Goal: Transaction & Acquisition: Purchase product/service

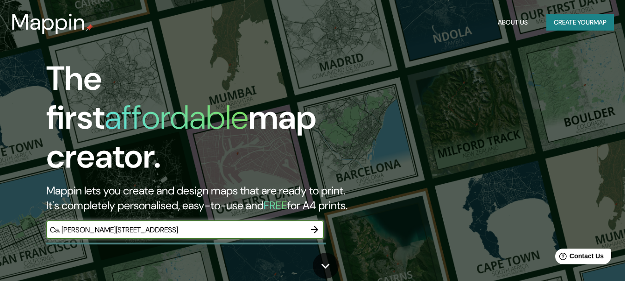
type input "Ca. [PERSON_NAME][STREET_ADDRESS]"
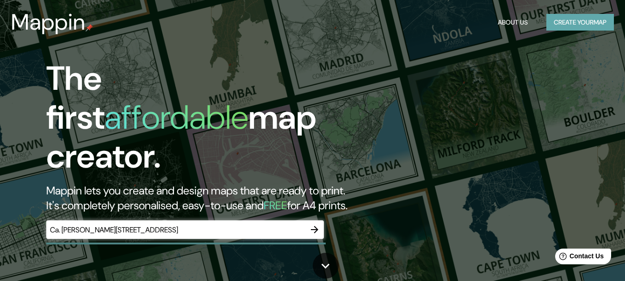
click at [567, 24] on button "Create your map" at bounding box center [580, 22] width 68 height 17
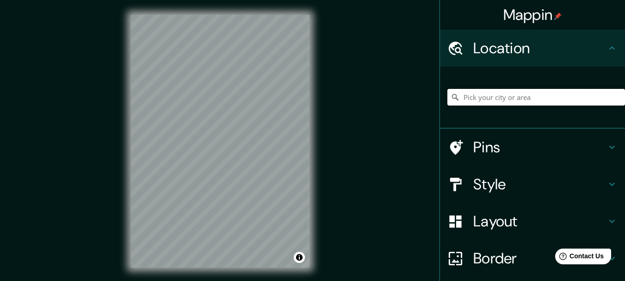
click at [477, 97] on input "Pick your city or area" at bounding box center [536, 97] width 178 height 17
paste input "Ca. [PERSON_NAME][STREET_ADDRESS]"
type input "[GEOGRAPHIC_DATA], [GEOGRAPHIC_DATA], 15046, [GEOGRAPHIC_DATA]"
click at [342, 204] on div "Mappin Location [GEOGRAPHIC_DATA], [GEOGRAPHIC_DATA], 15046, [GEOGRAPHIC_DATA] …" at bounding box center [312, 148] width 625 height 297
click at [374, 201] on div "Mappin Location [GEOGRAPHIC_DATA], [GEOGRAPHIC_DATA], 15046, [GEOGRAPHIC_DATA] …" at bounding box center [312, 148] width 625 height 297
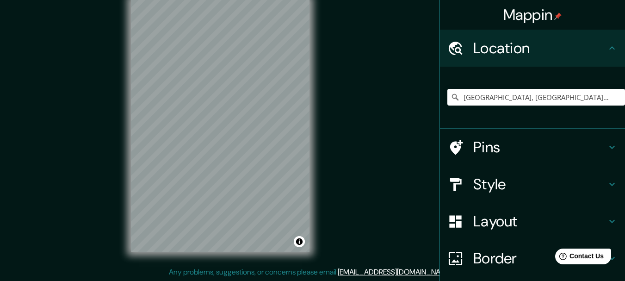
scroll to position [16, 0]
click at [486, 225] on h4 "Layout" at bounding box center [539, 221] width 133 height 18
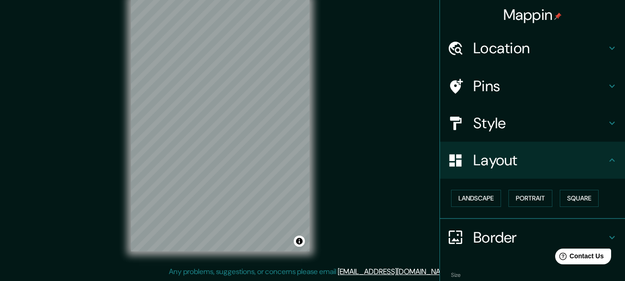
click at [491, 123] on h4 "Style" at bounding box center [539, 123] width 133 height 18
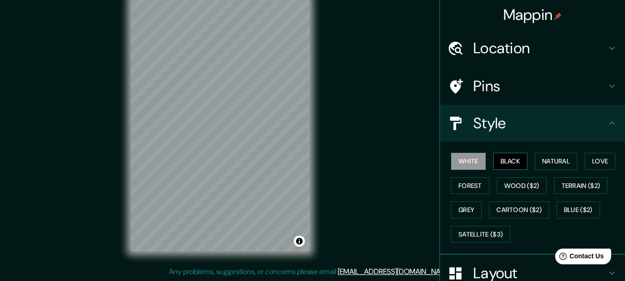
drag, startPoint x: 499, startPoint y: 172, endPoint x: 499, endPoint y: 162, distance: 9.3
click at [500, 170] on div "White Black Natural Love Forest Wood ($2) Terrain ($2) Grey Cartoon ($2) Blue (…" at bounding box center [536, 197] width 178 height 97
click at [499, 160] on button "Black" at bounding box center [510, 161] width 35 height 17
click at [337, 114] on div "Mappin Location [GEOGRAPHIC_DATA], [GEOGRAPHIC_DATA], 15046, [GEOGRAPHIC_DATA] …" at bounding box center [312, 132] width 625 height 297
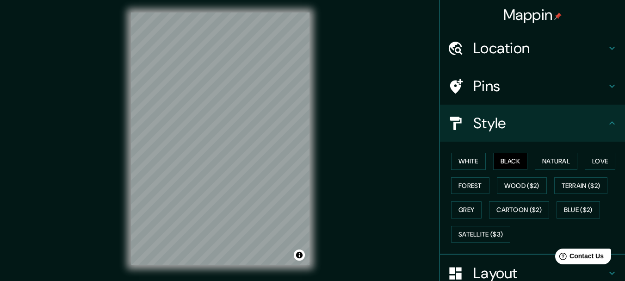
scroll to position [0, 0]
